Goal: Task Accomplishment & Management: Manage account settings

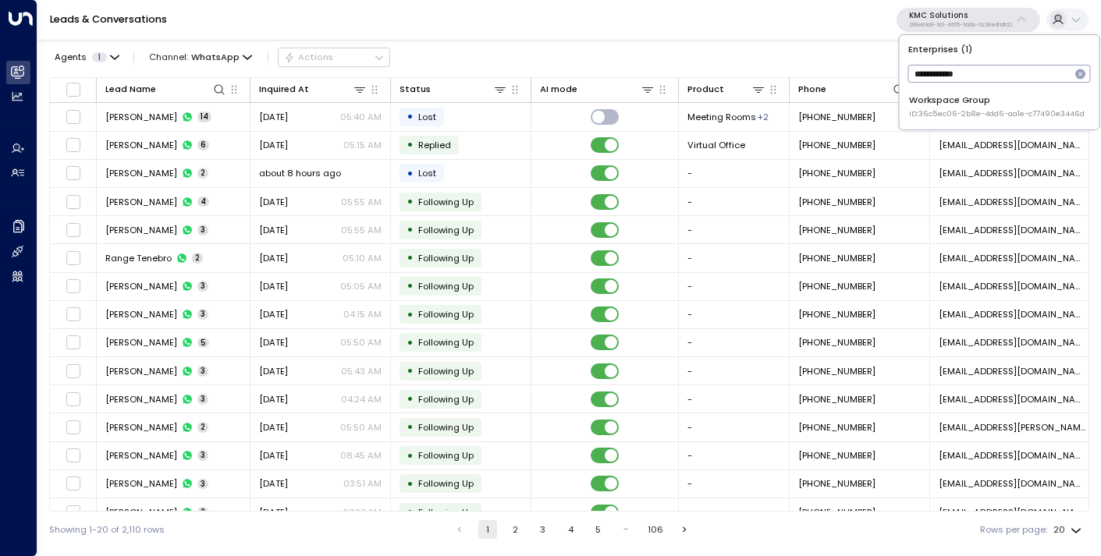
type input "**********"
click at [947, 114] on span "ID: 36c5ec06-2b8e-4dd6-aa1e-c77490e3446d" at bounding box center [997, 113] width 176 height 11
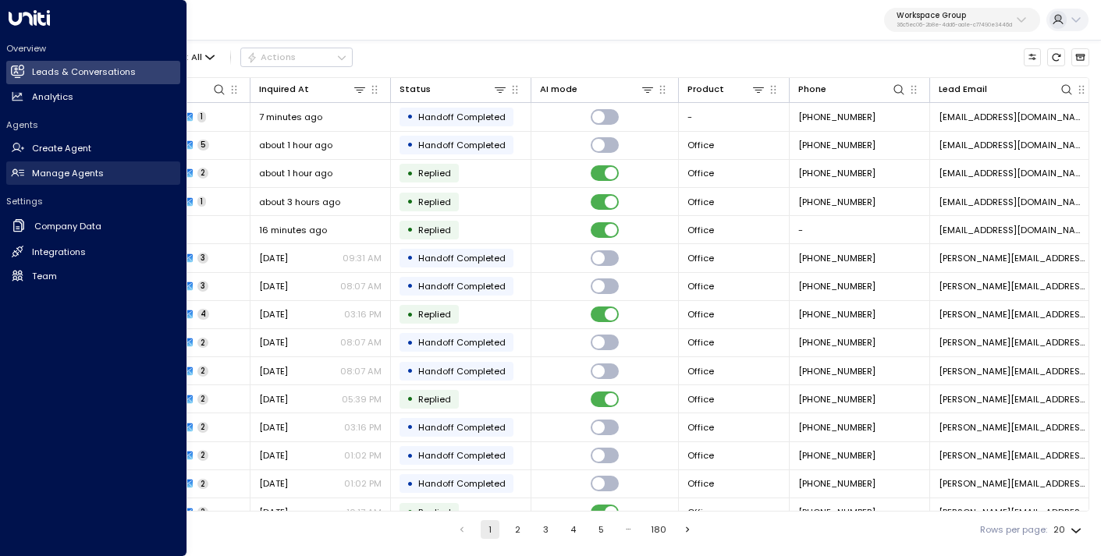
click at [55, 183] on link "Manage Agents Manage Agents" at bounding box center [93, 173] width 174 height 23
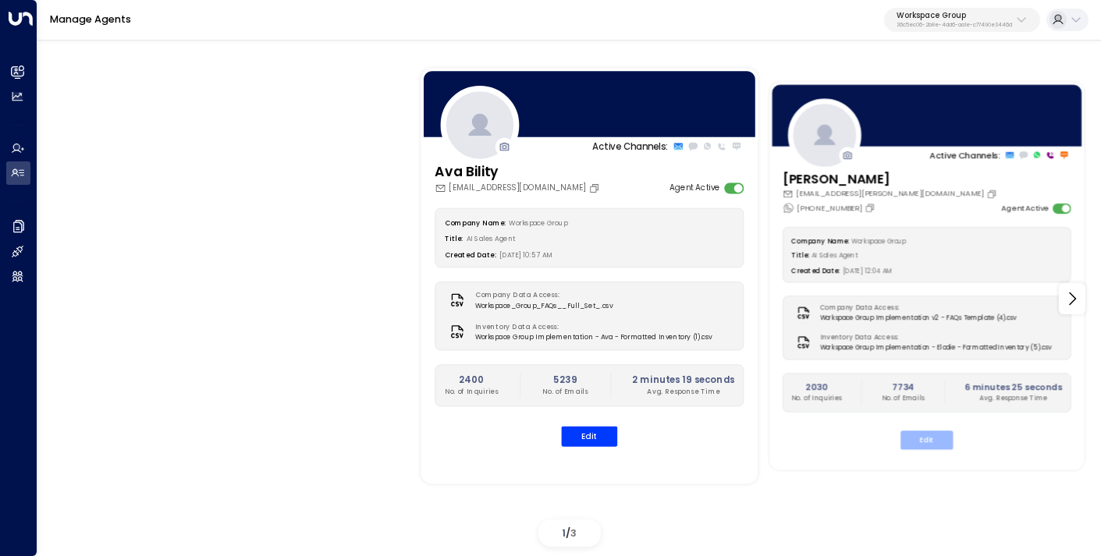
click at [929, 439] on button "Edit" at bounding box center [927, 440] width 52 height 19
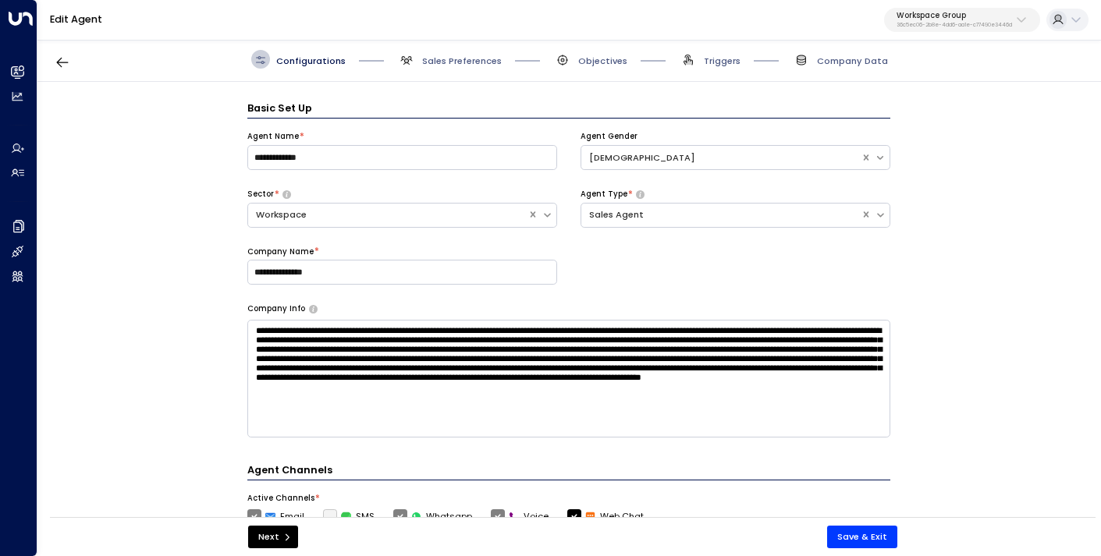
scroll to position [19, 0]
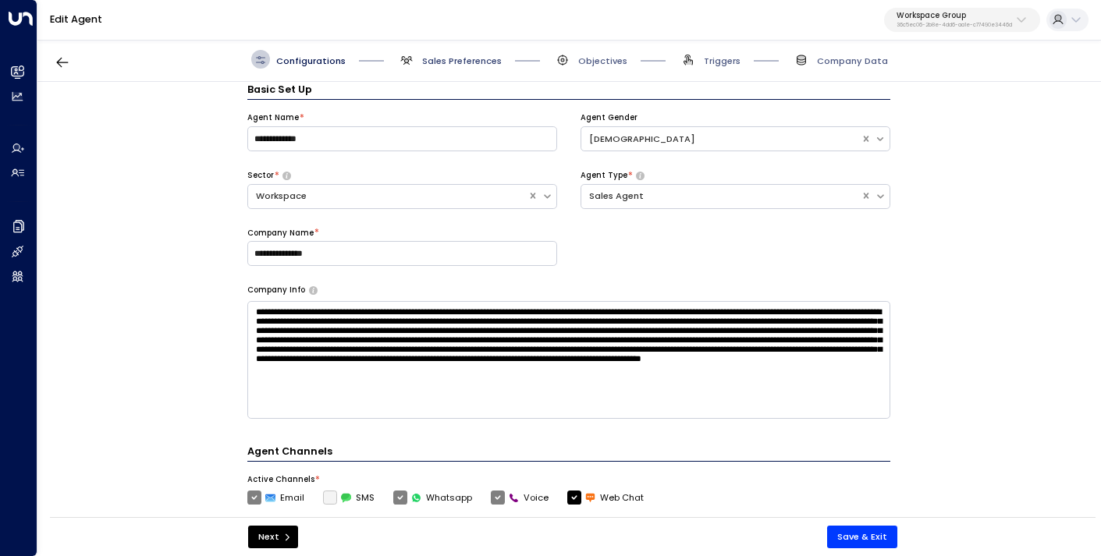
click at [471, 62] on span "Sales Preferences" at bounding box center [462, 61] width 80 height 12
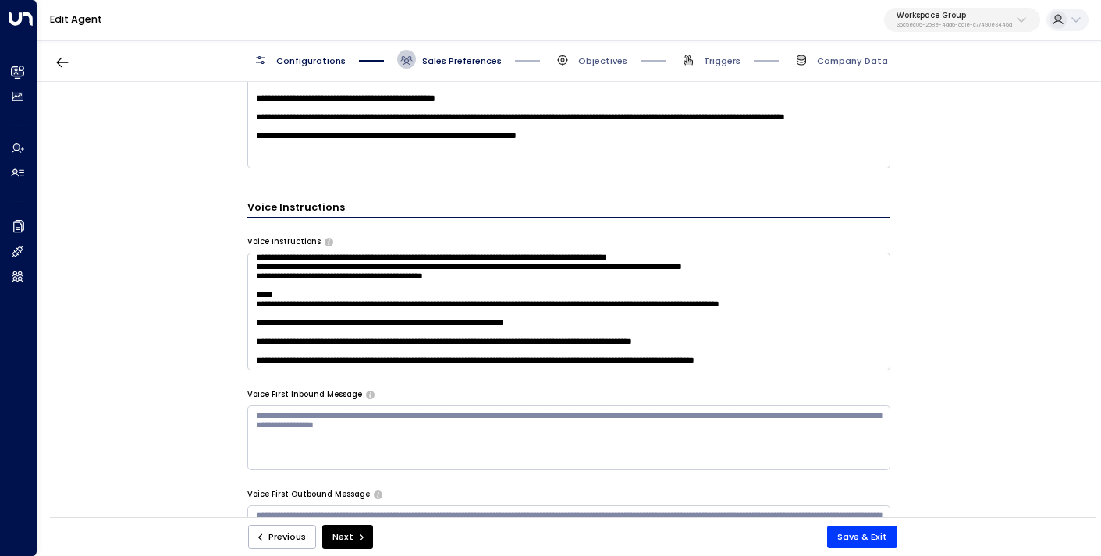
scroll to position [411, 0]
click at [330, 286] on textarea at bounding box center [568, 312] width 643 height 118
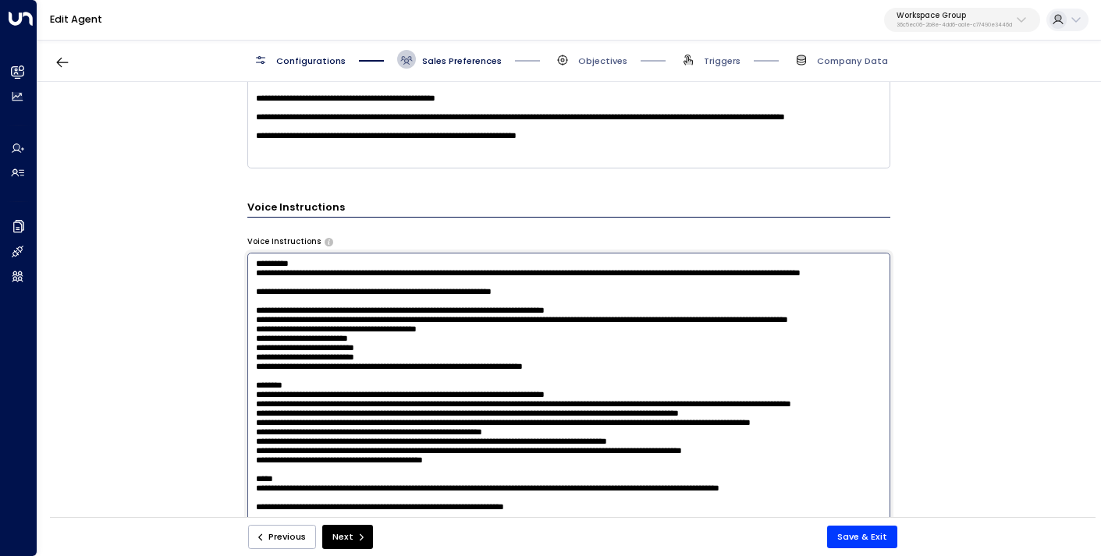
scroll to position [1042, 0]
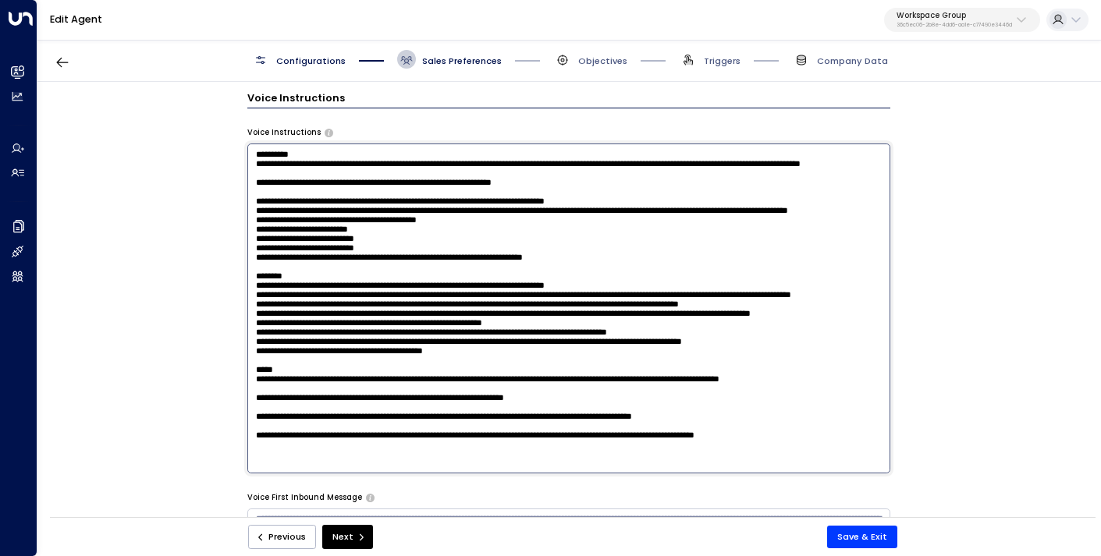
click at [337, 394] on textarea at bounding box center [568, 309] width 643 height 330
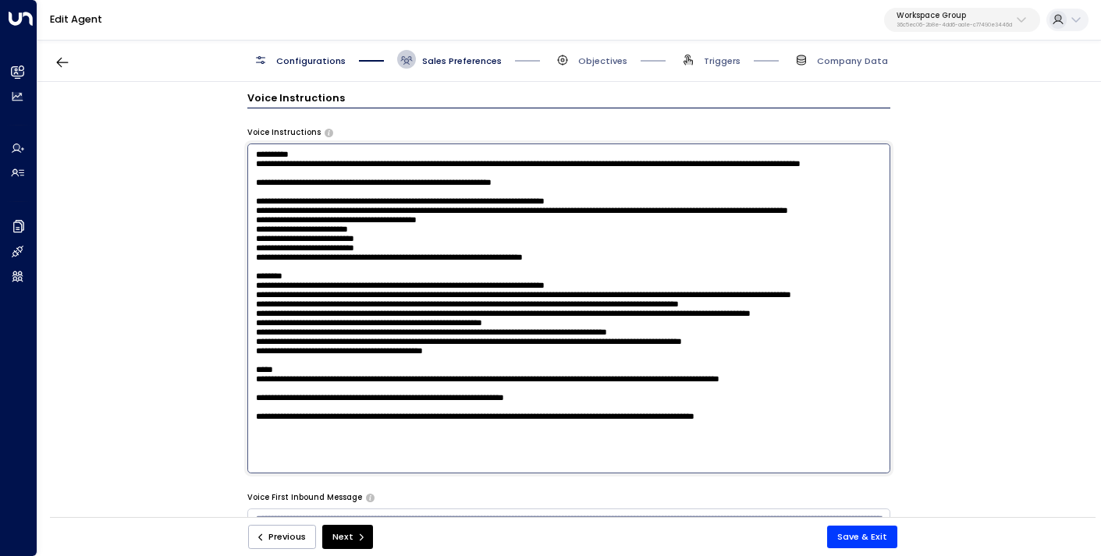
scroll to position [172, 0]
type textarea "**********"
click at [859, 540] on button "Save & Exit" at bounding box center [862, 537] width 70 height 23
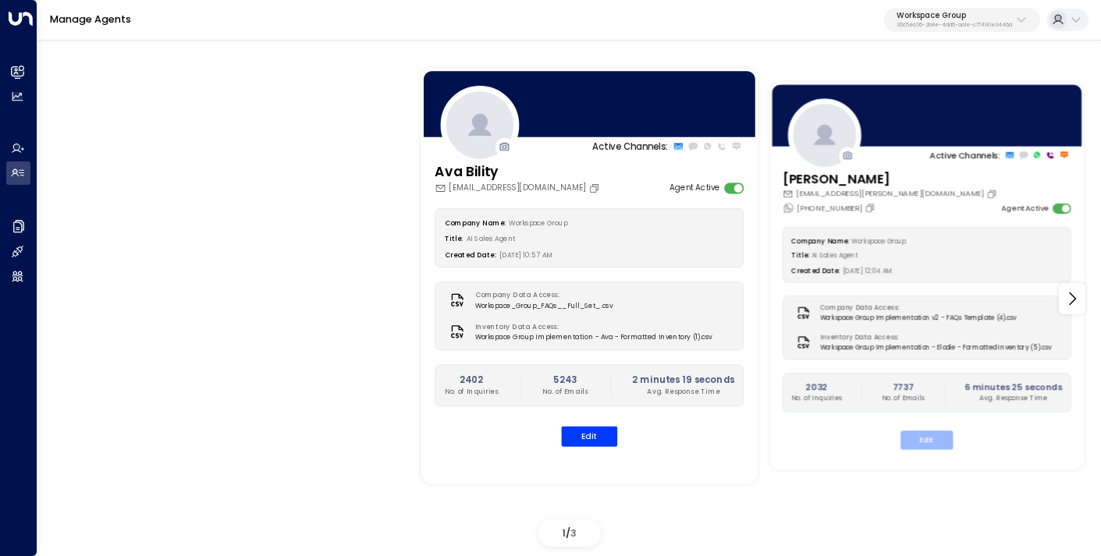
click at [915, 439] on button "Edit" at bounding box center [927, 440] width 52 height 19
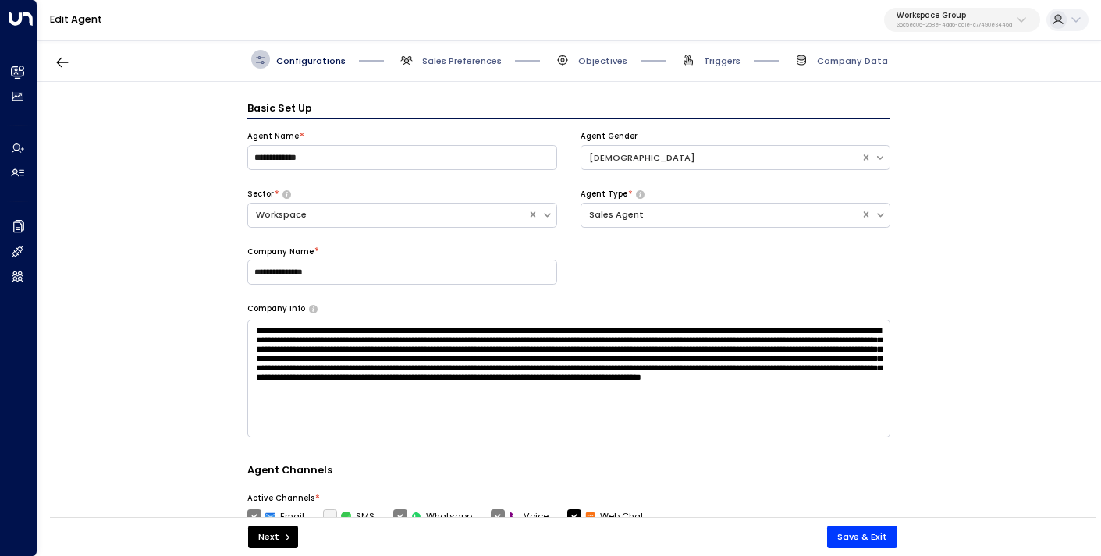
scroll to position [19, 0]
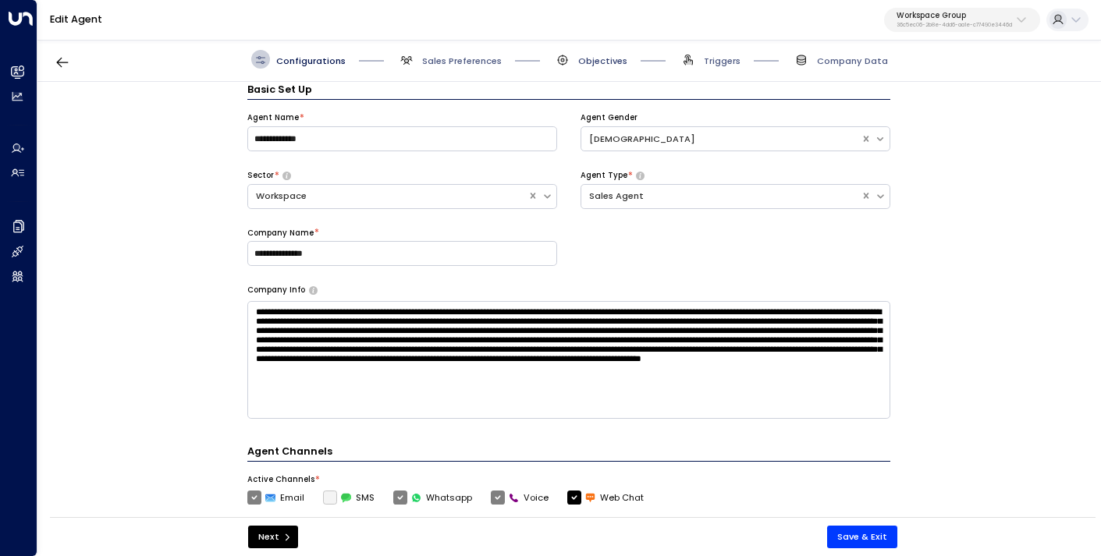
click at [593, 55] on span "Objectives" at bounding box center [602, 61] width 49 height 12
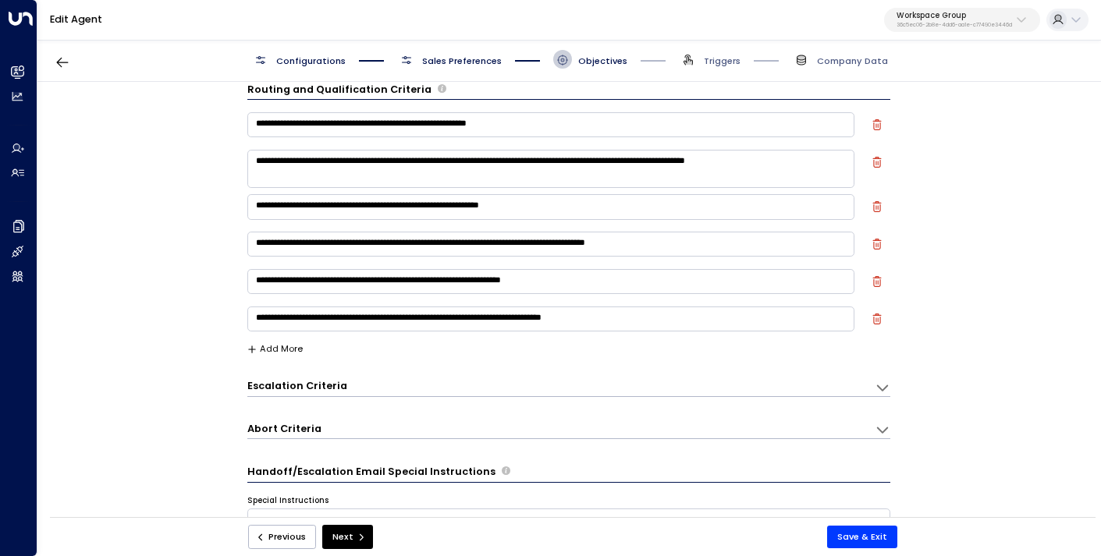
scroll to position [0, 0]
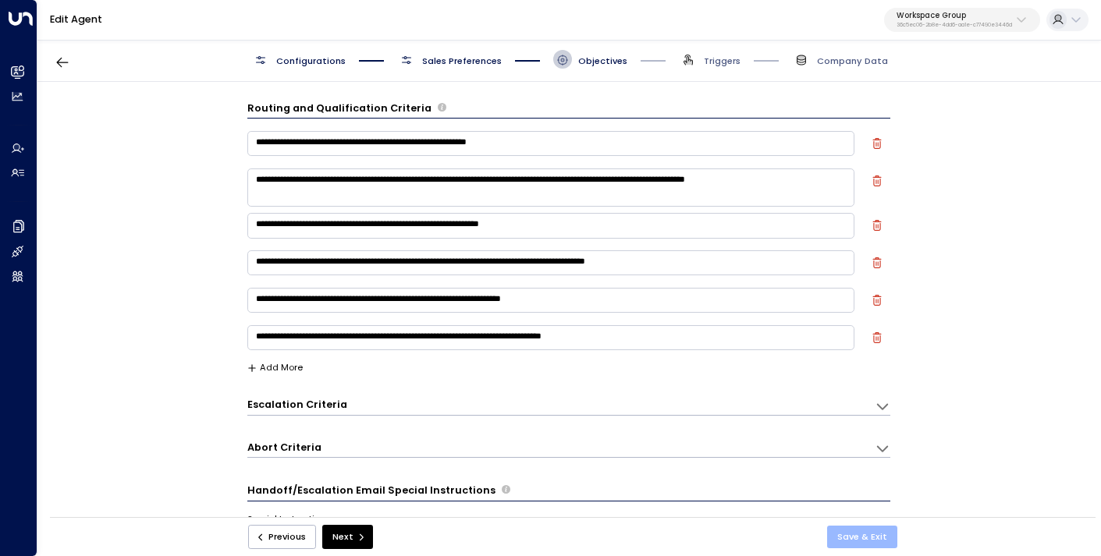
click at [868, 537] on button "Save & Exit" at bounding box center [862, 537] width 70 height 23
